Goal: Check status: Check status

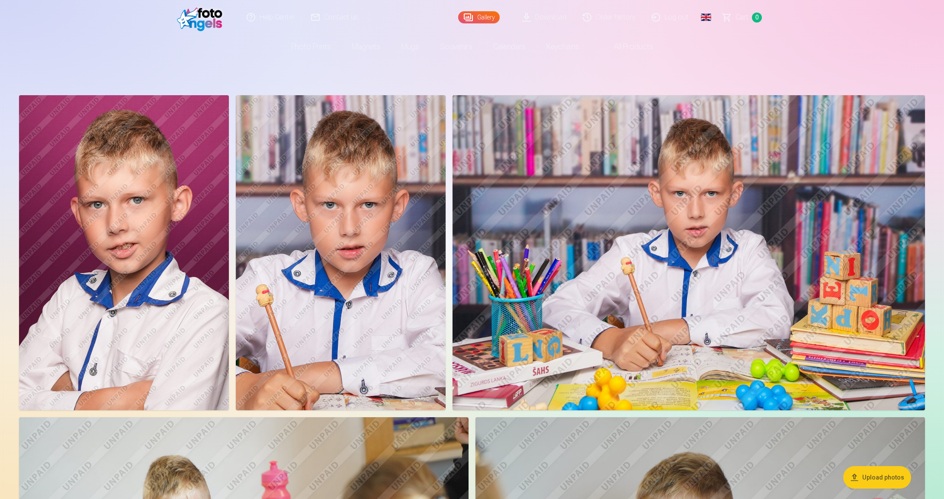
click at [617, 19] on link "Order history" at bounding box center [609, 17] width 69 height 35
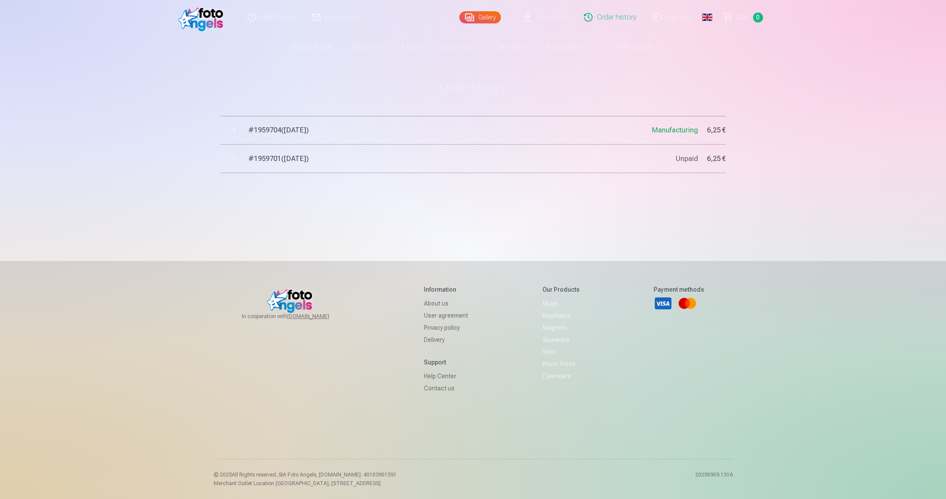
click at [293, 160] on span "# 1959701 ( [DATE] )" at bounding box center [461, 159] width 427 height 10
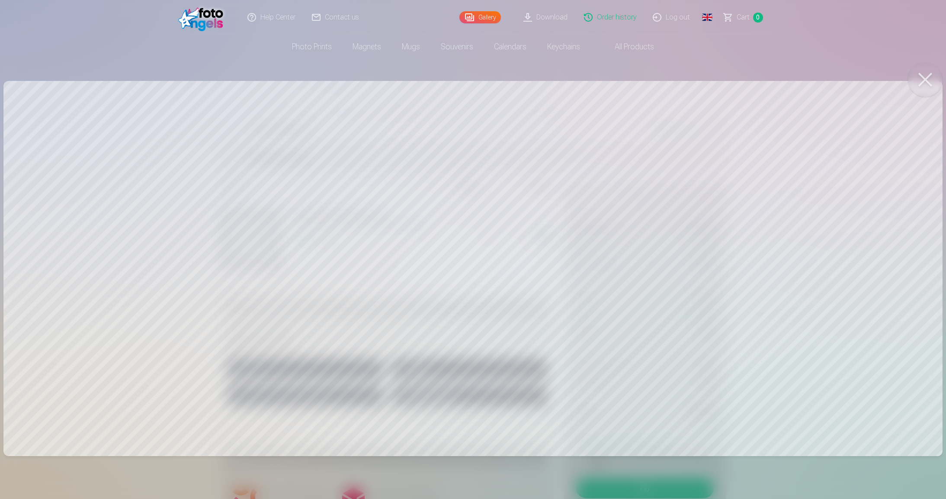
click at [364, 270] on div at bounding box center [473, 249] width 946 height 499
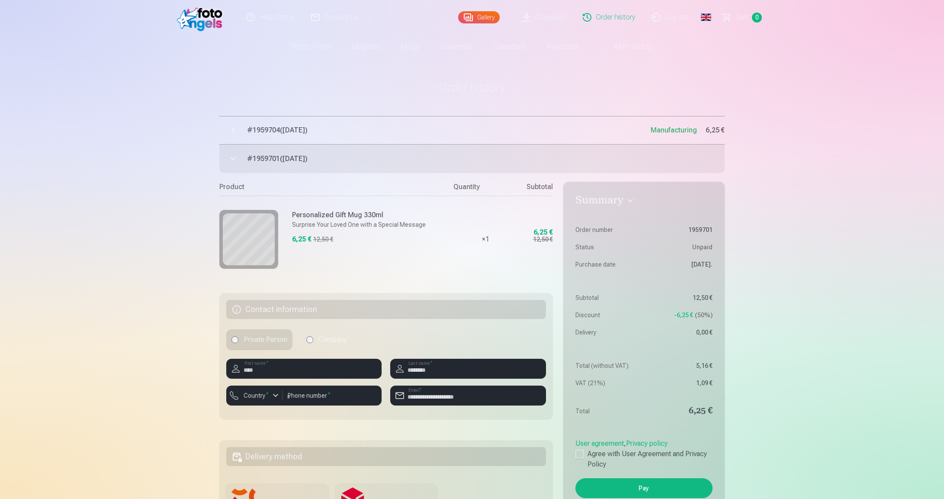
click at [609, 18] on link "Order history" at bounding box center [609, 17] width 69 height 35
click at [595, 15] on link "Order history" at bounding box center [609, 17] width 69 height 35
click at [556, 17] on link "Download" at bounding box center [544, 17] width 61 height 35
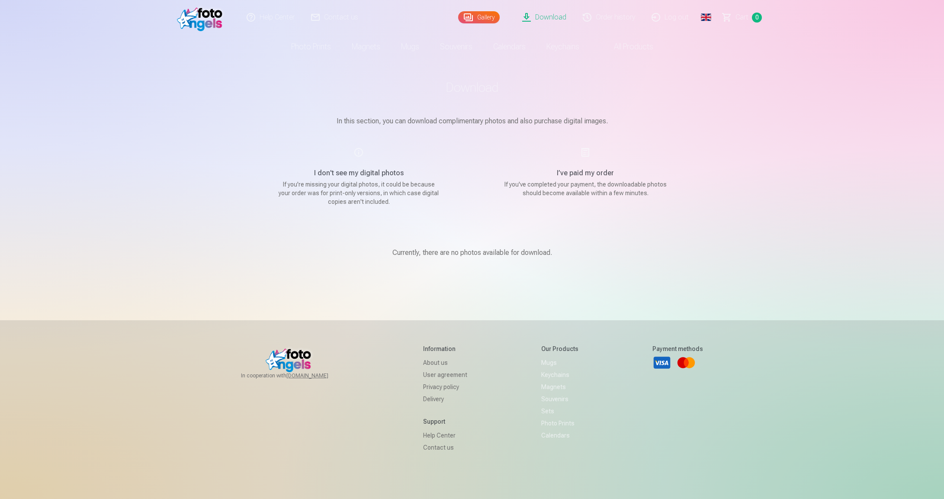
click at [608, 18] on link "Order history" at bounding box center [609, 17] width 69 height 35
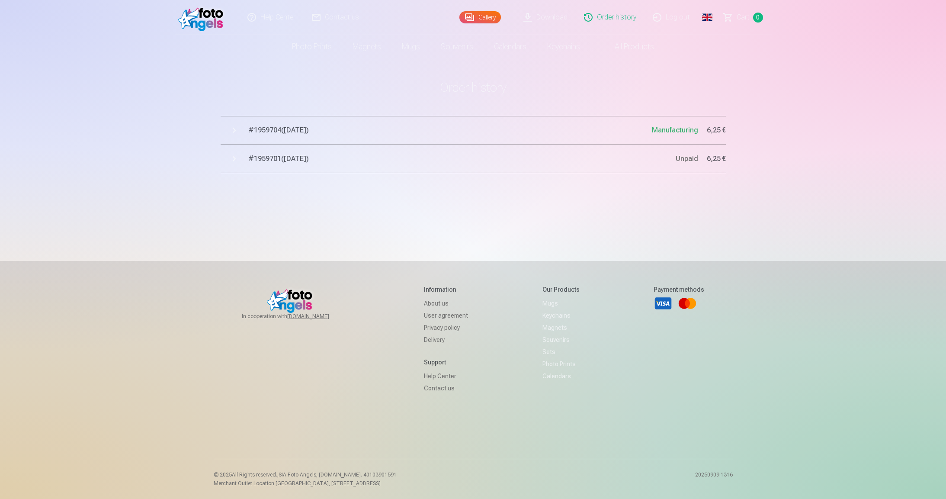
click at [299, 130] on span "# 1959704 ( [DATE] )" at bounding box center [450, 130] width 404 height 10
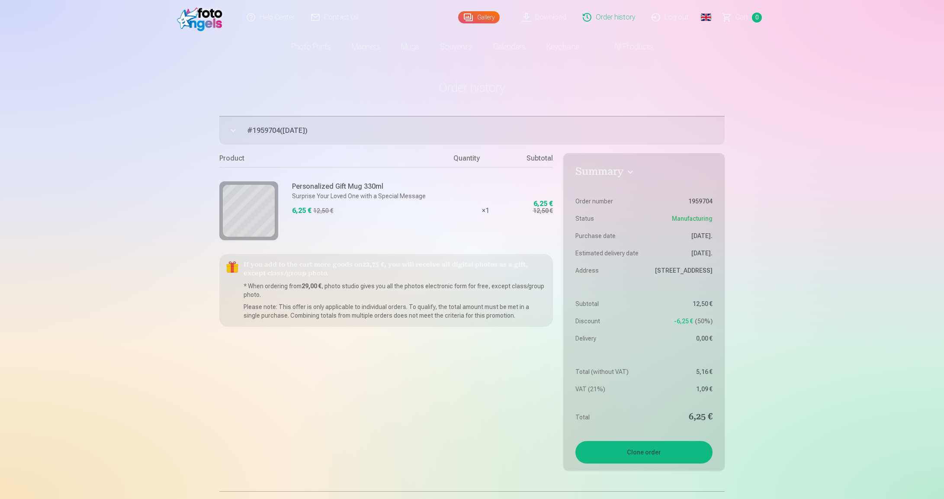
click at [326, 186] on h6 "Personalized Gift Mug 330ml" at bounding box center [359, 186] width 134 height 10
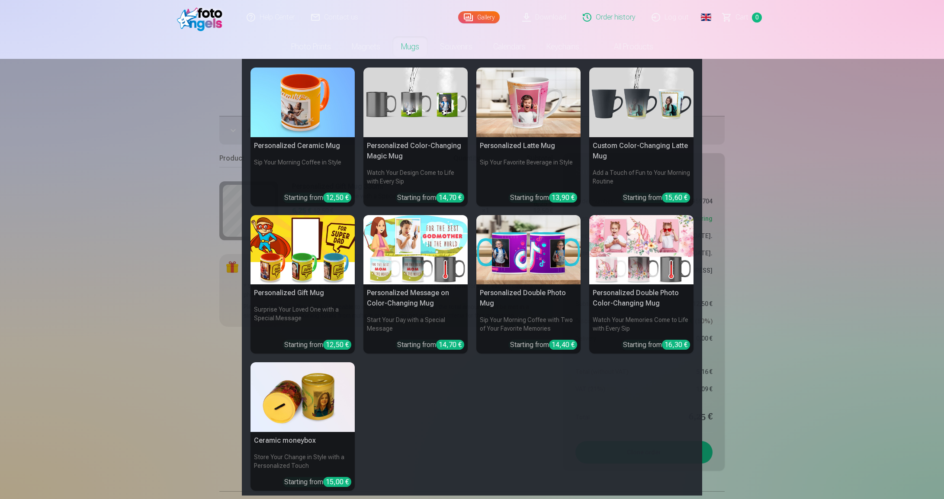
click at [404, 45] on link "Mugs" at bounding box center [410, 47] width 39 height 24
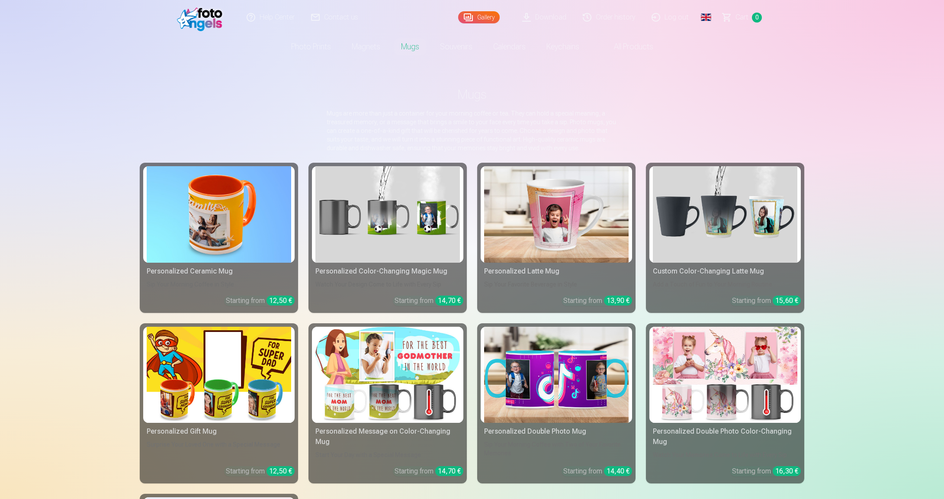
click at [238, 383] on img at bounding box center [219, 375] width 145 height 96
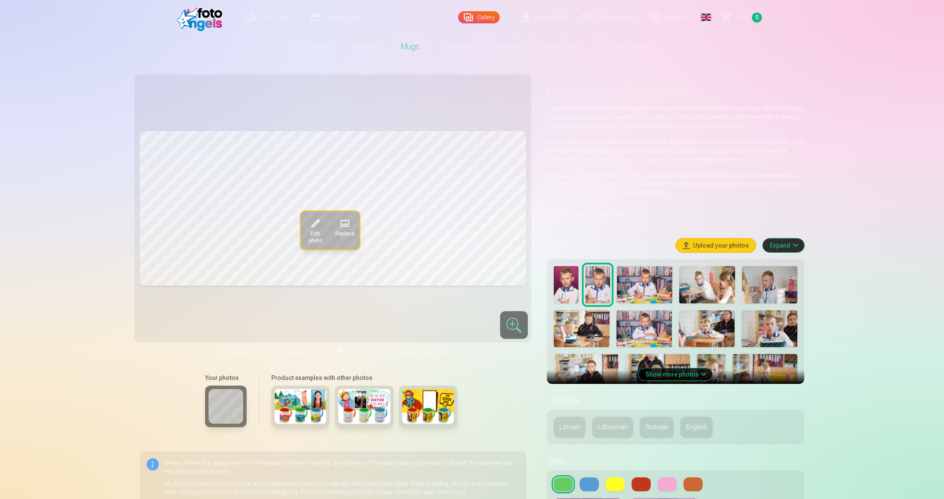
click at [428, 415] on img at bounding box center [428, 406] width 52 height 35
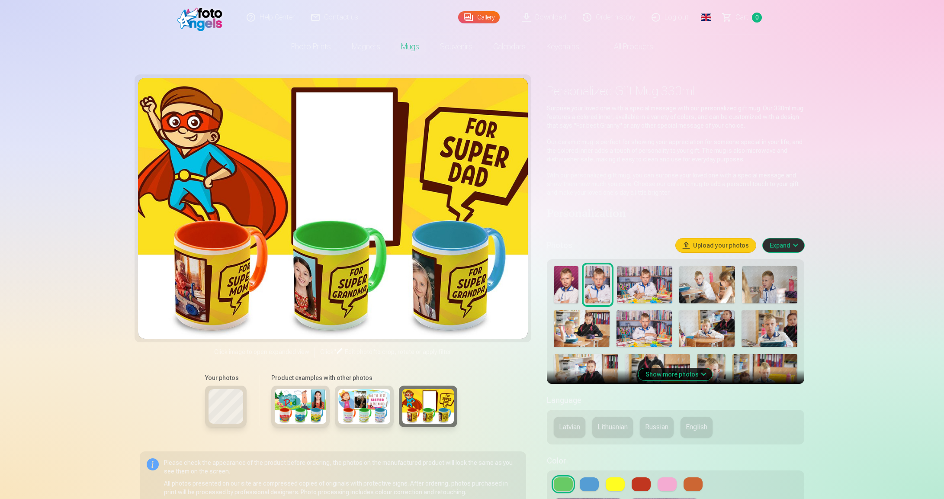
click at [628, 19] on link "Order history" at bounding box center [609, 17] width 69 height 35
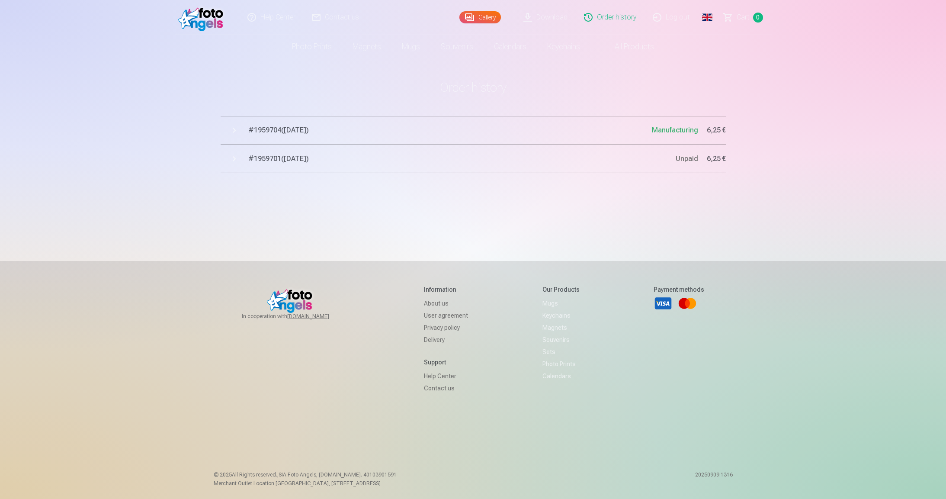
click at [286, 129] on span "# 1959704 ( [DATE] )" at bounding box center [450, 130] width 404 height 10
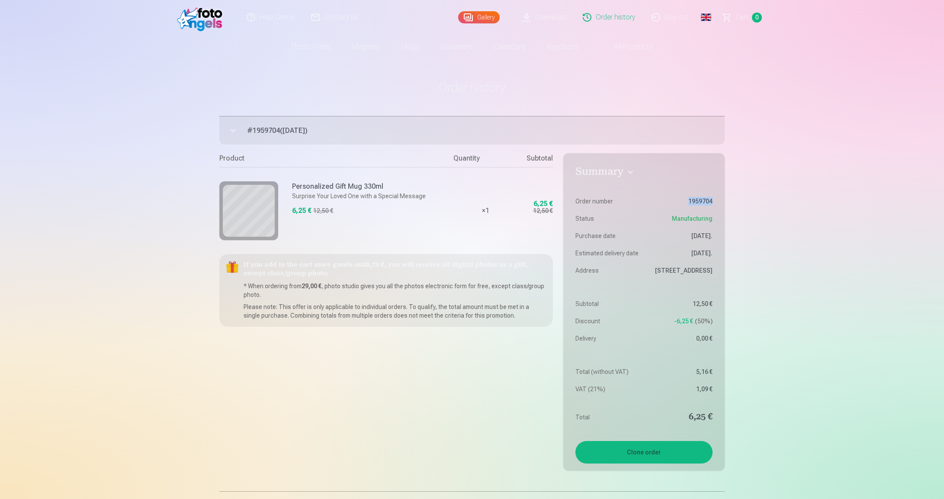
drag, startPoint x: 688, startPoint y: 201, endPoint x: 716, endPoint y: 199, distance: 27.3
click at [716, 199] on aside "Summary Order number 1959704 Status Manufacturing Purchase date [DATE]. Estimat…" at bounding box center [643, 311] width 161 height 317
copy dd "1959704"
